Goal: Navigation & Orientation: Find specific page/section

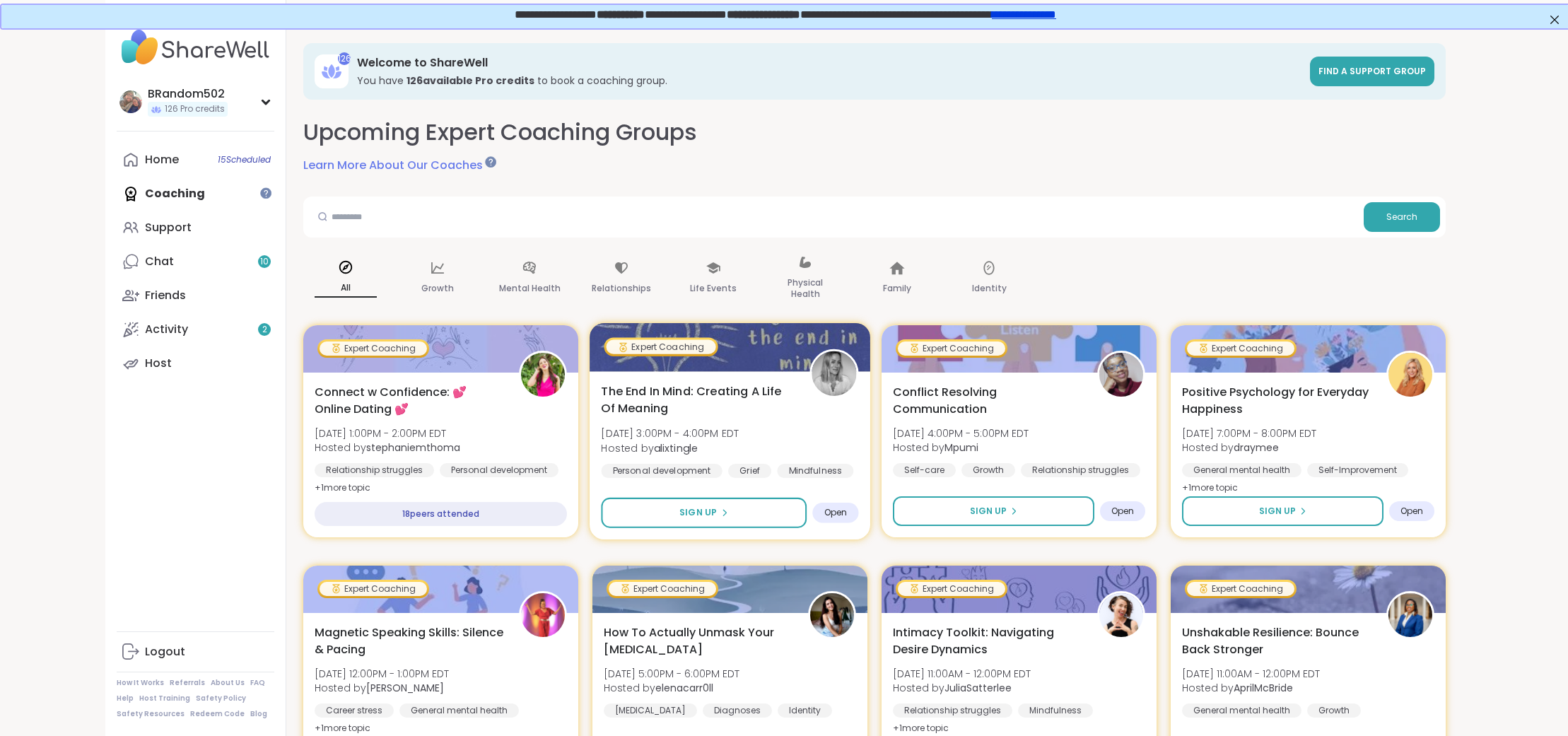
scroll to position [0, 1]
